Goal: Information Seeking & Learning: Learn about a topic

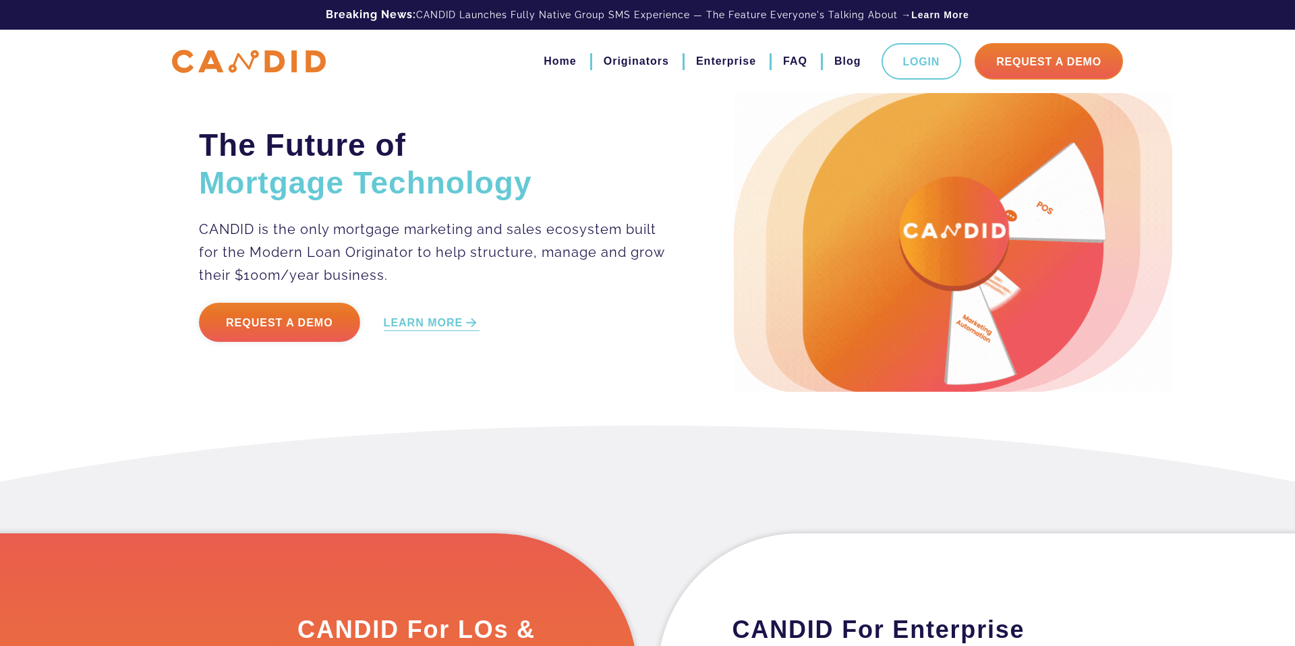
scroll to position [13, 0]
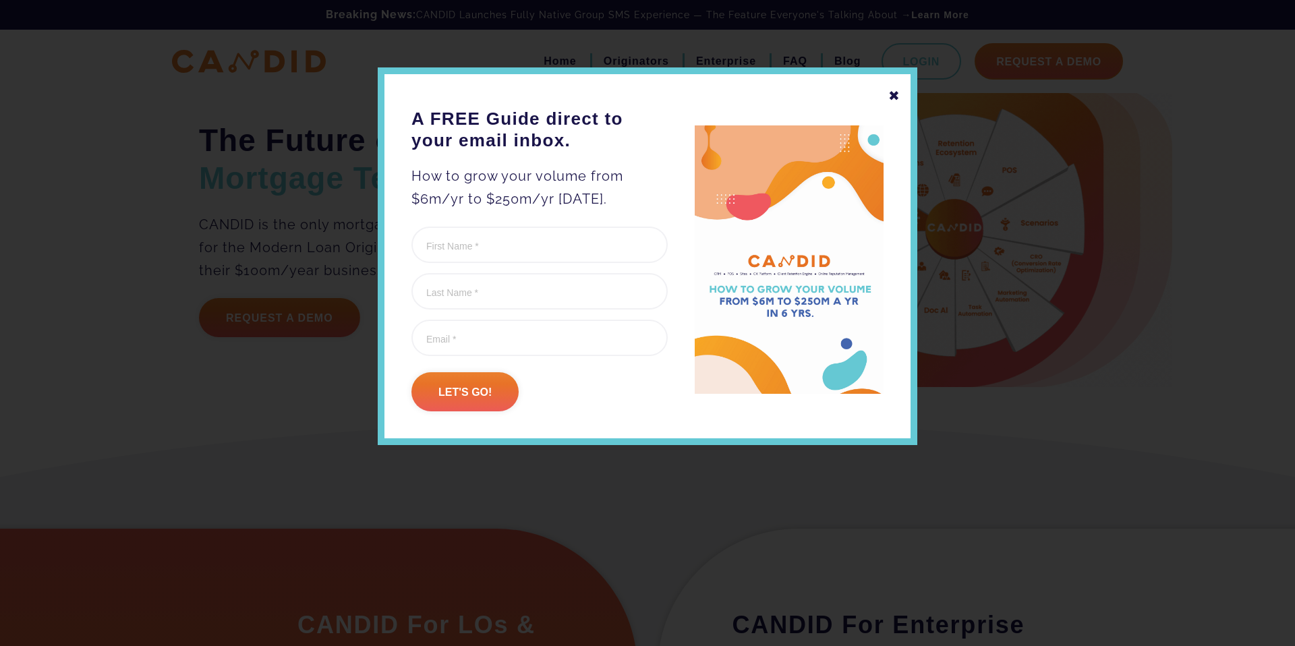
click at [900, 96] on div "✖" at bounding box center [894, 95] width 12 height 23
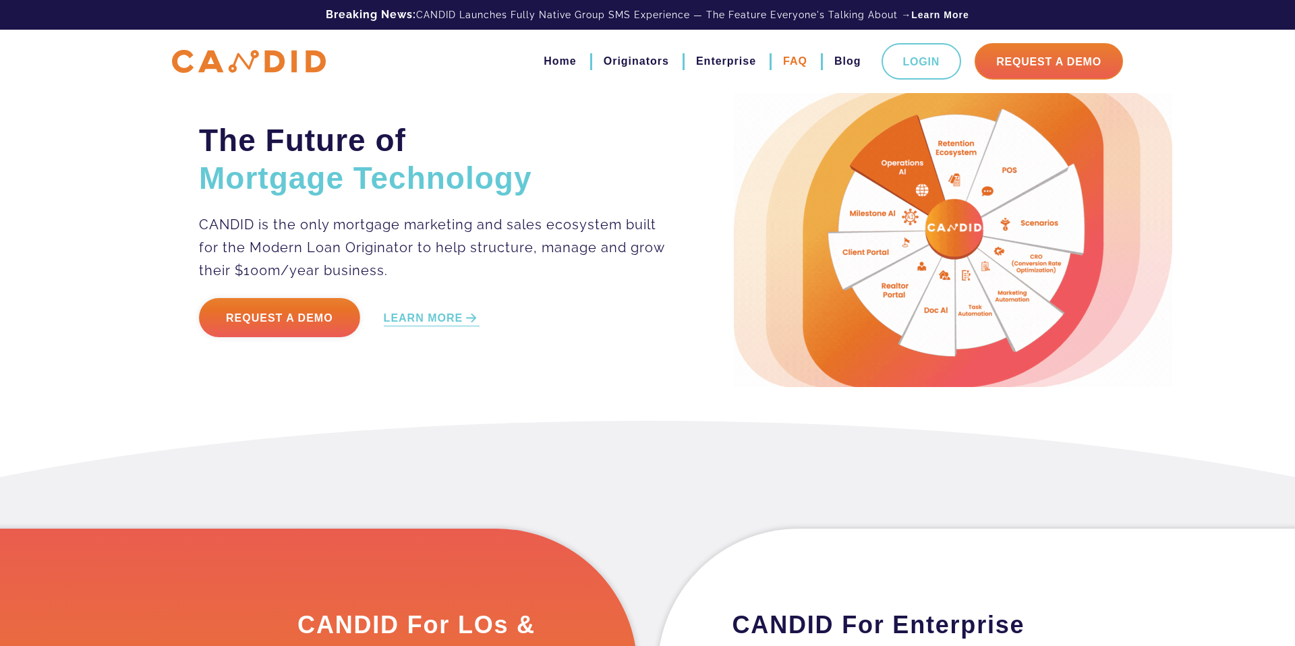
click at [791, 59] on link "FAQ" at bounding box center [795, 61] width 24 height 23
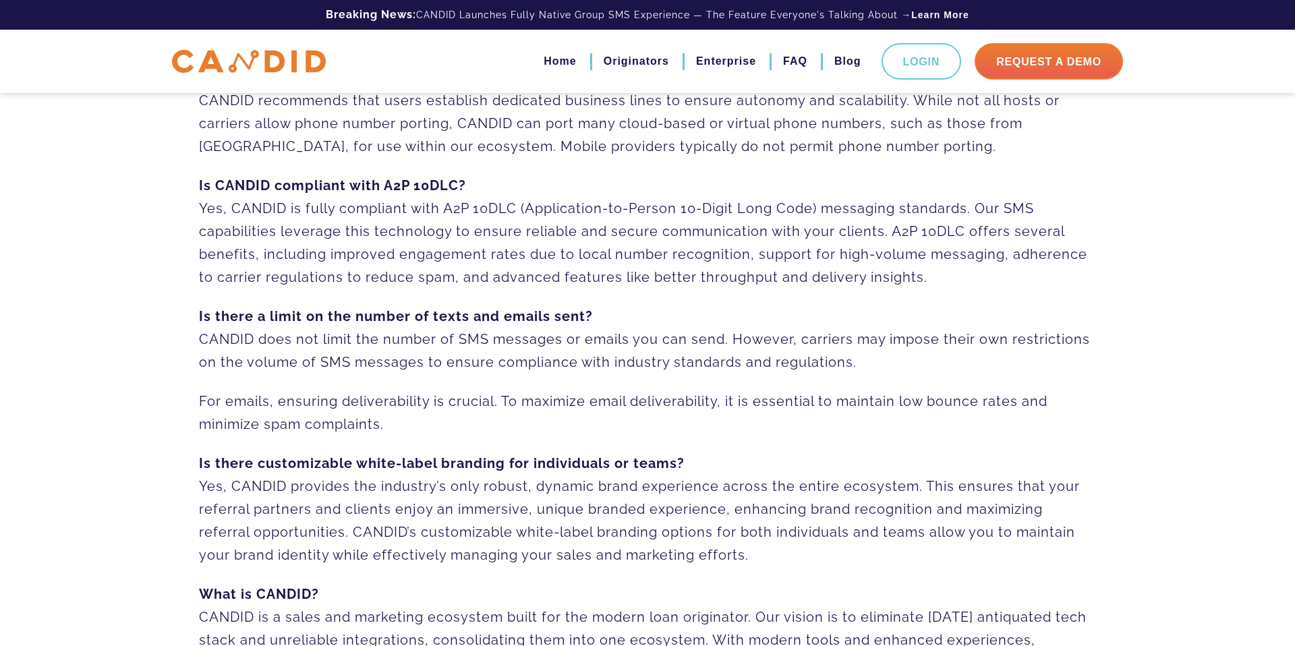
scroll to position [564, 0]
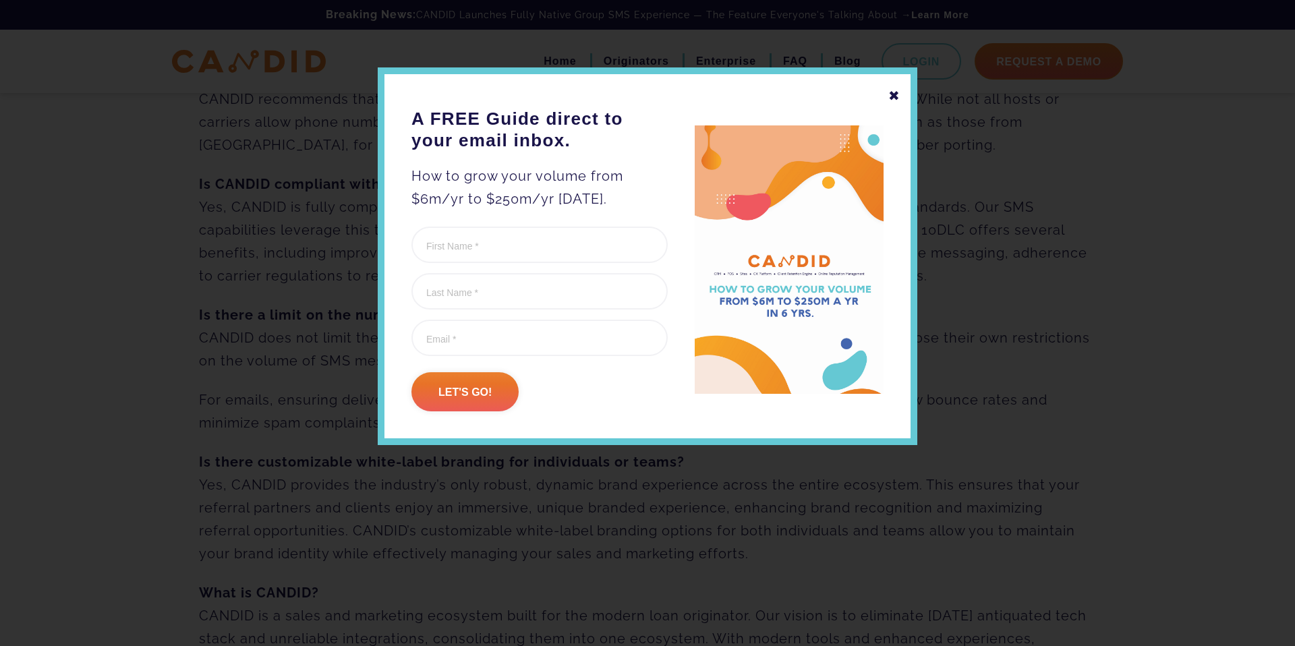
click at [895, 96] on div "✖" at bounding box center [894, 95] width 12 height 23
